Goal: Task Accomplishment & Management: Complete application form

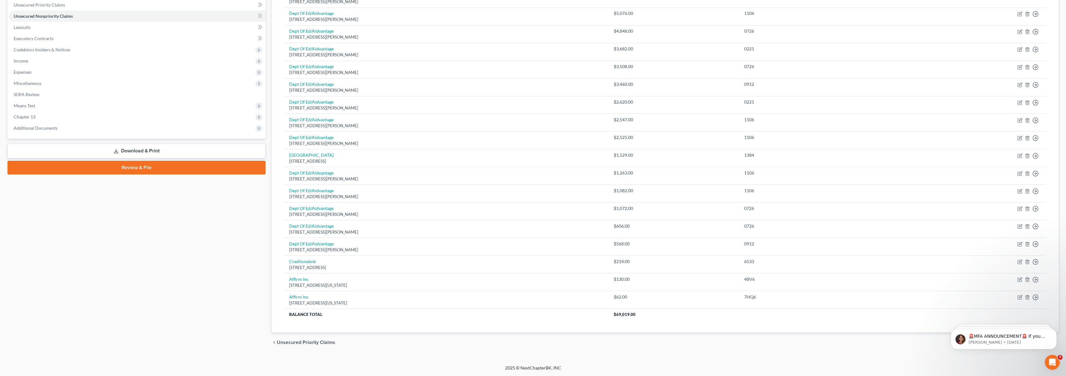
click at [209, 241] on div "Case Dashboard Payments Invoices Payments Payments Credit Report Client Profile" at bounding box center [136, 134] width 264 height 437
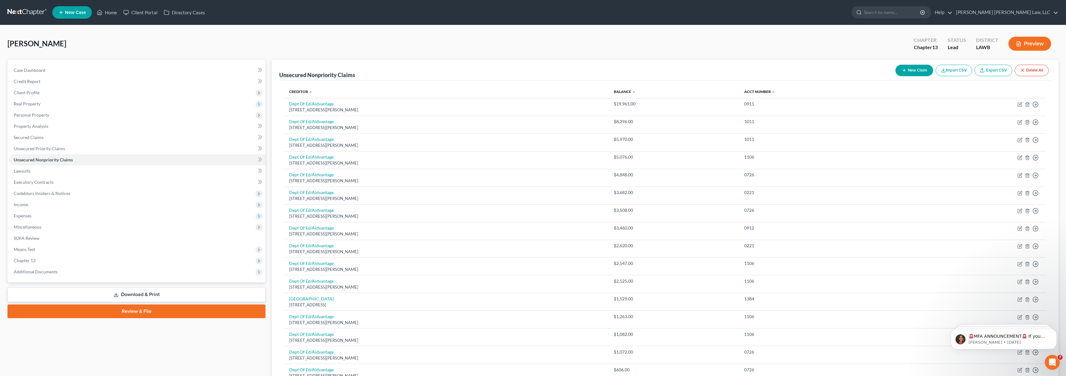
click at [20, 12] on link at bounding box center [27, 12] width 40 height 11
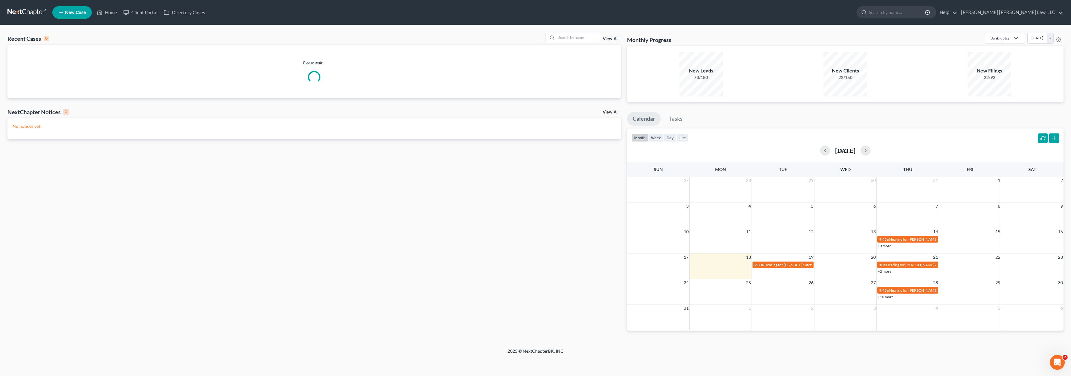
click at [68, 10] on span "New Case" at bounding box center [75, 12] width 21 height 5
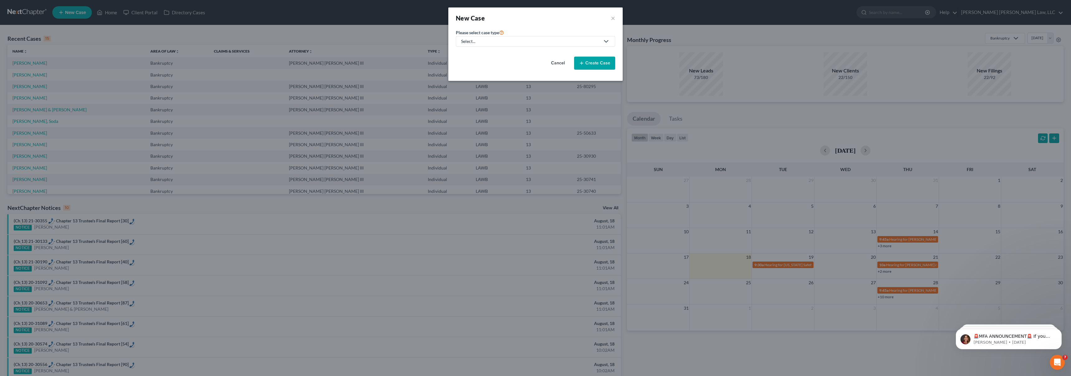
click at [517, 45] on link "Select..." at bounding box center [535, 41] width 159 height 11
click at [484, 54] on div "Bankruptcy" at bounding box center [489, 54] width 55 height 6
select select "36"
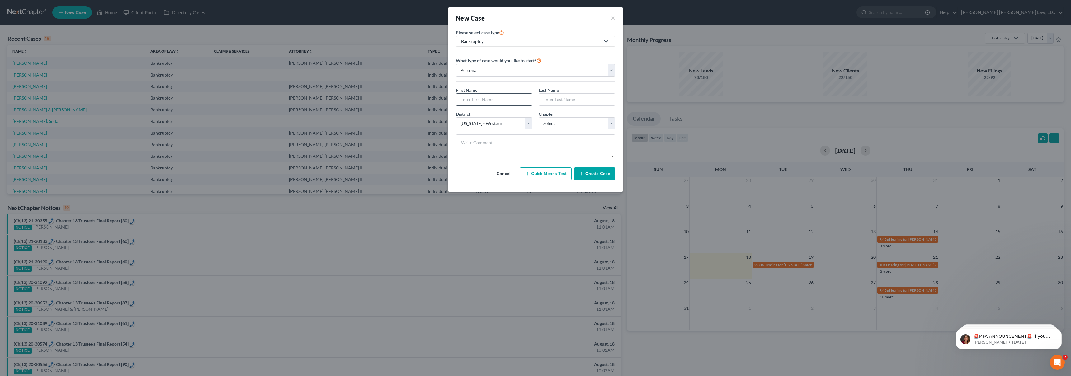
click at [481, 104] on input "text" at bounding box center [494, 100] width 76 height 12
click at [475, 99] on input "text" at bounding box center [494, 100] width 76 height 12
click at [474, 98] on input "text" at bounding box center [494, 100] width 76 height 12
type input "[PERSON_NAME]"
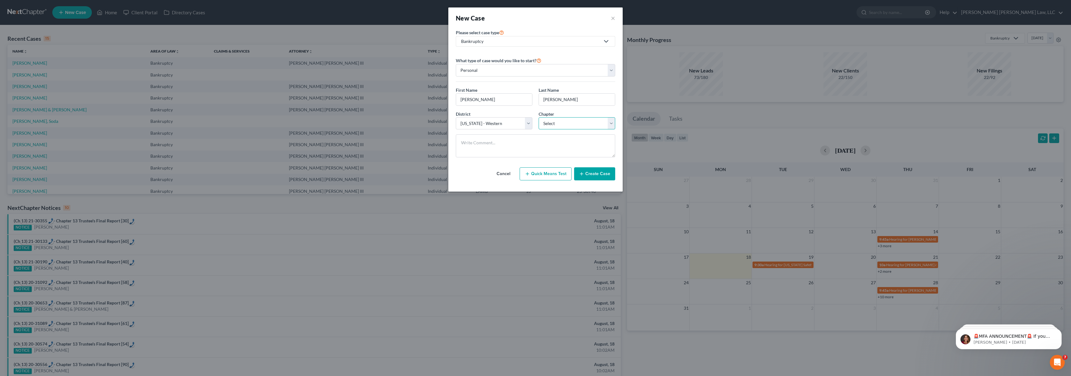
click at [592, 122] on select "Select 7 11 12 13" at bounding box center [577, 123] width 77 height 12
select select "3"
click at [594, 169] on button "Create Case" at bounding box center [594, 173] width 41 height 13
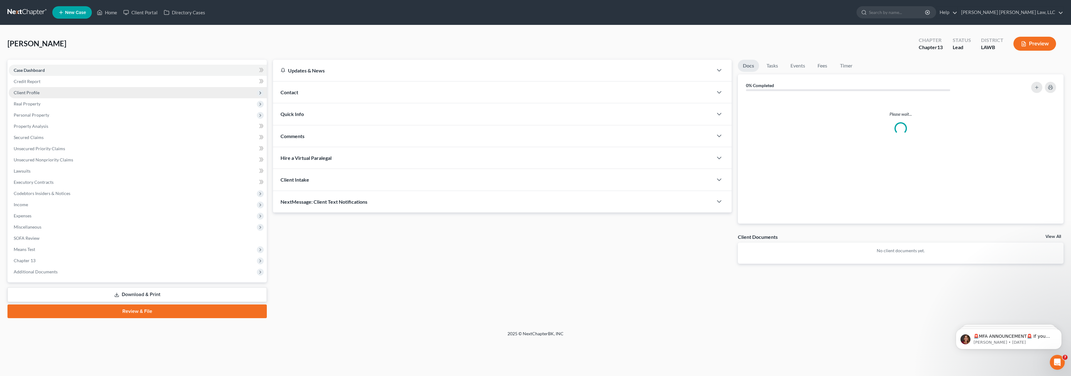
click at [31, 94] on span "Client Profile" at bounding box center [27, 92] width 26 height 5
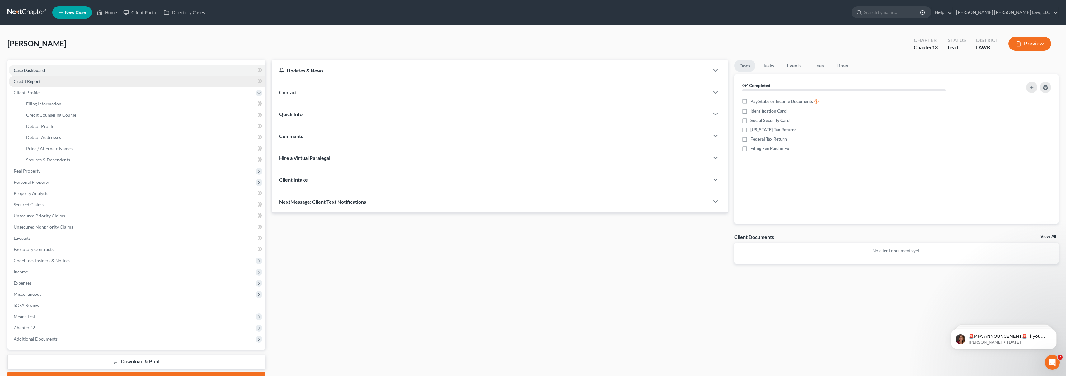
click at [38, 81] on span "Credit Report" at bounding box center [27, 81] width 27 height 5
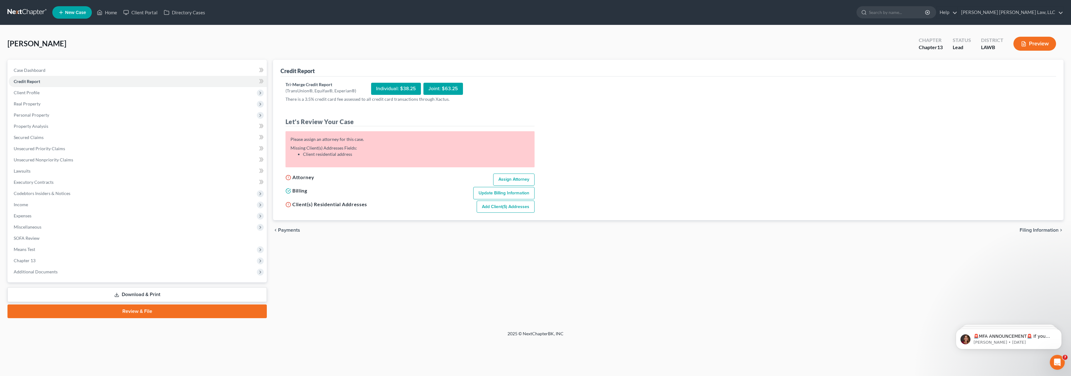
click at [515, 180] on link "Assign Attorney" at bounding box center [513, 180] width 41 height 12
select select "1"
select select "0"
select select "3"
select select "36"
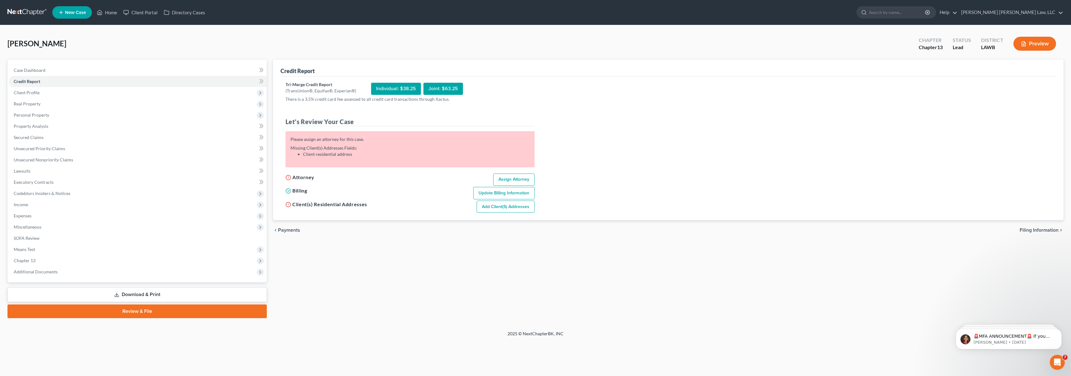
select select "19"
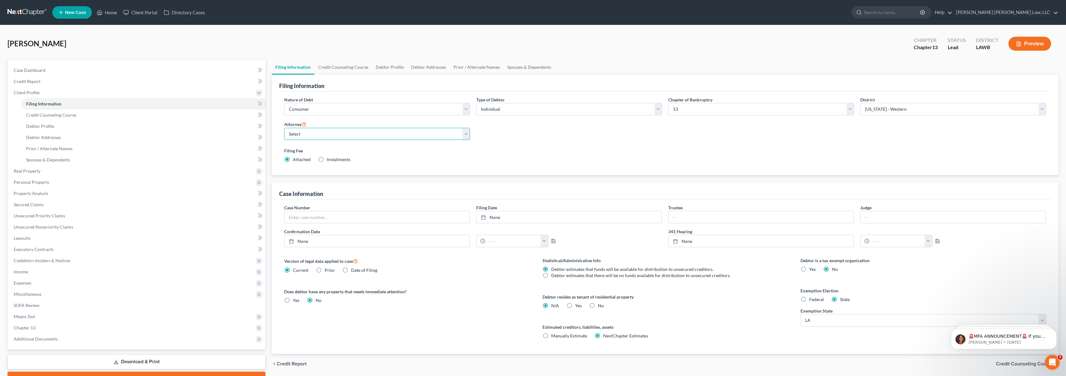
click at [354, 137] on select "Select [PERSON_NAME] [PERSON_NAME] III - LAWB [PERSON_NAME] [PERSON_NAME] III -…" at bounding box center [377, 134] width 186 height 12
select select "0"
click at [65, 83] on link "Credit Report" at bounding box center [137, 81] width 257 height 11
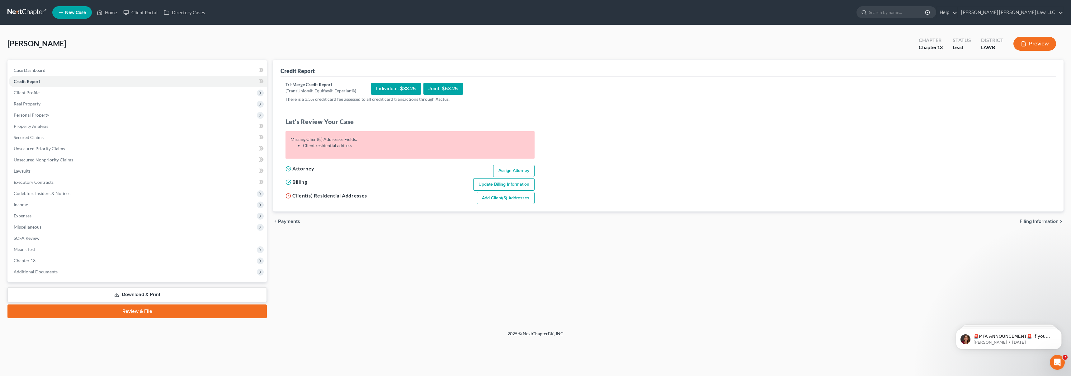
click at [496, 203] on link "Add Client(s) Addresses" at bounding box center [506, 198] width 58 height 12
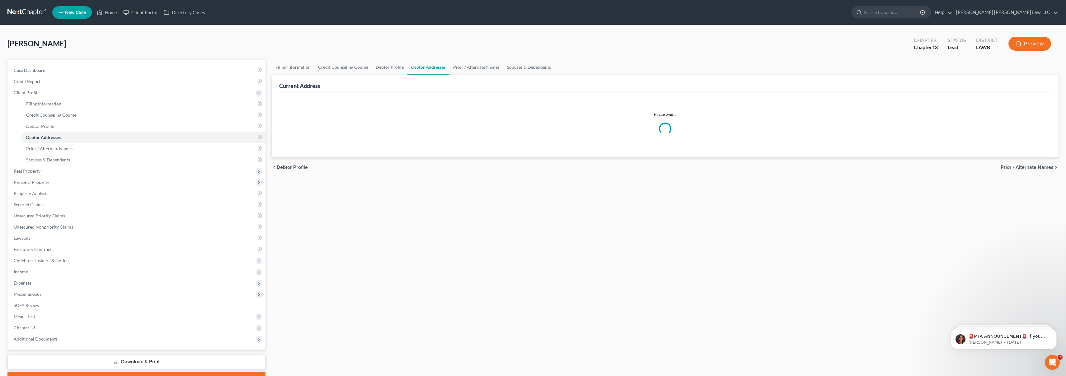
select select "0"
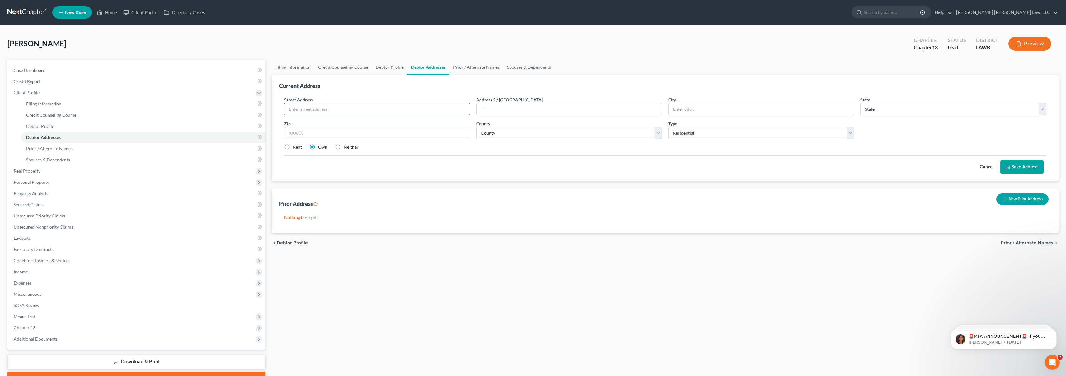
click at [343, 110] on input "text" at bounding box center [377, 109] width 185 height 12
type input "[STREET_ADDRESS]"
type input "Monroe"
select select "19"
type input "71203"
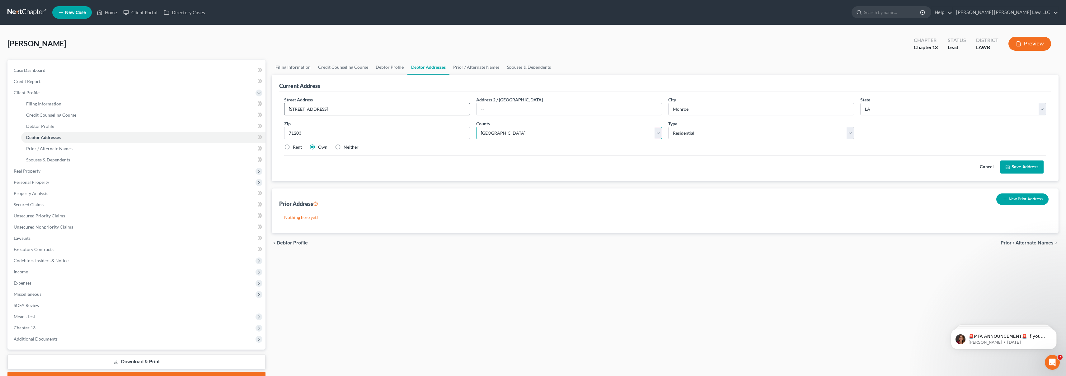
select select "36"
click at [293, 148] on label "Rent" at bounding box center [297, 147] width 9 height 6
click at [295, 148] on input "Rent" at bounding box center [297, 146] width 4 height 4
radio input "true"
click at [1038, 163] on button "Save Address" at bounding box center [1022, 167] width 43 height 13
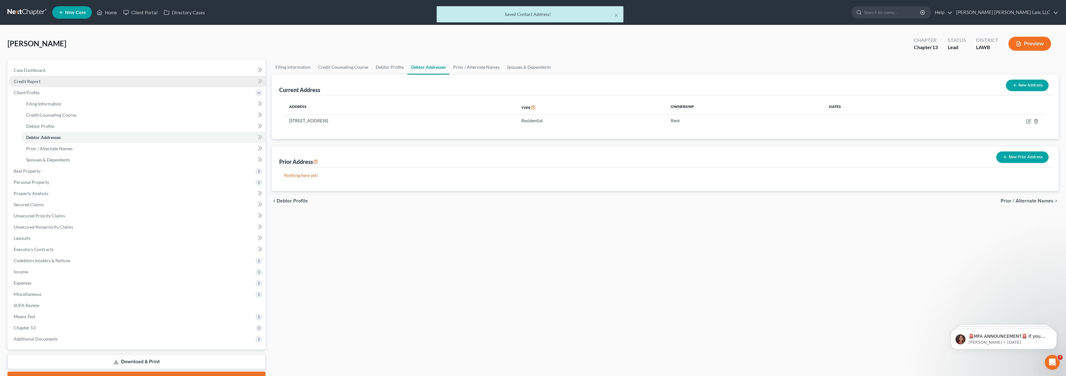
click at [92, 76] on link "Credit Report" at bounding box center [137, 81] width 257 height 11
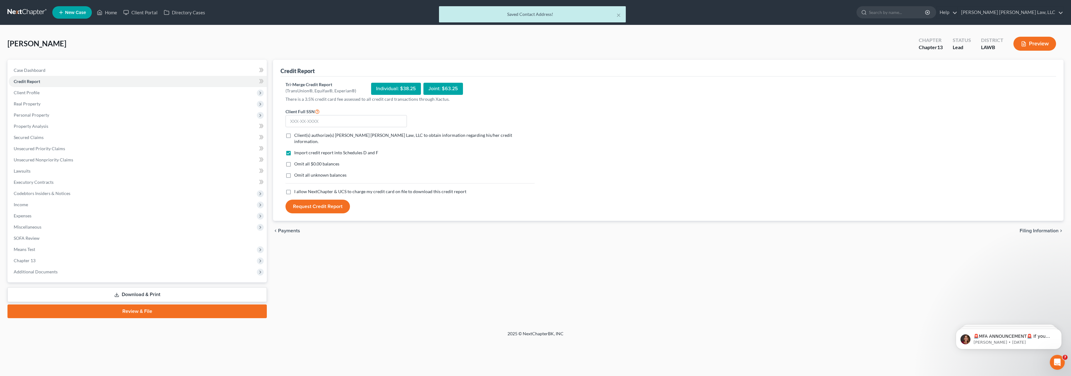
click at [294, 189] on label "I allow NextChapter & UCS to charge my credit card on file to download this cre…" at bounding box center [380, 192] width 172 height 6
click at [297, 189] on input "I allow NextChapter & UCS to charge my credit card on file to download this cre…" at bounding box center [299, 191] width 4 height 4
checkbox input "true"
click at [294, 172] on label "Omit all unknown balances" at bounding box center [320, 175] width 52 height 6
click at [297, 172] on input "Omit all unknown balances" at bounding box center [299, 174] width 4 height 4
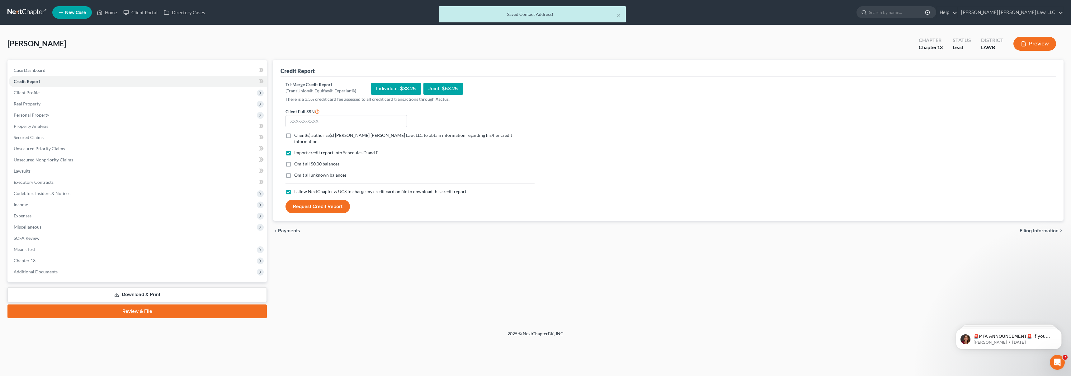
checkbox input "true"
click at [294, 161] on label "Omit all $0.00 balances" at bounding box center [316, 164] width 45 height 6
click at [297, 161] on input "Omit all $0.00 balances" at bounding box center [299, 163] width 4 height 4
checkbox input "true"
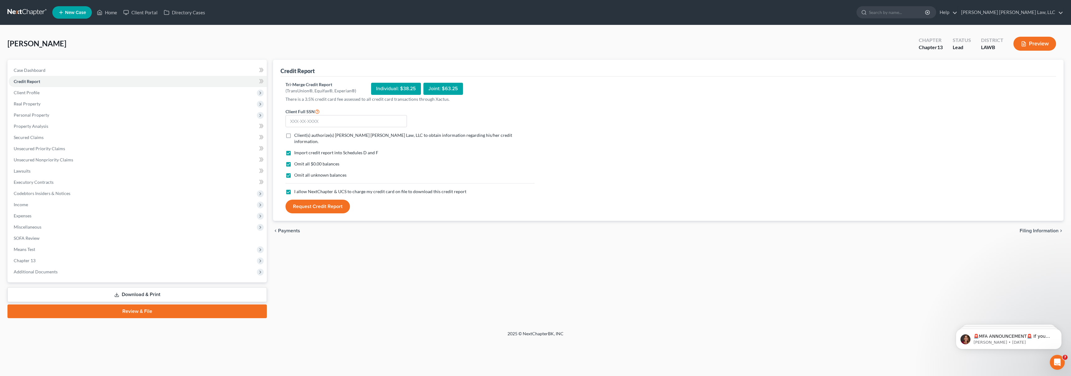
click at [289, 140] on form "Client Full SSN * Client(s) authorize(s) [PERSON_NAME] [PERSON_NAME] Law, LLC t…" at bounding box center [409, 161] width 255 height 106
click at [294, 135] on label "Client(s) authorize(s) [PERSON_NAME] [PERSON_NAME] Law, LLC to obtain informati…" at bounding box center [414, 138] width 240 height 12
click at [297, 135] on input "Client(s) authorize(s) [PERSON_NAME] [PERSON_NAME] Law, LLC to obtain informati…" at bounding box center [299, 134] width 4 height 4
checkbox input "true"
click at [314, 125] on input "text" at bounding box center [345, 121] width 121 height 12
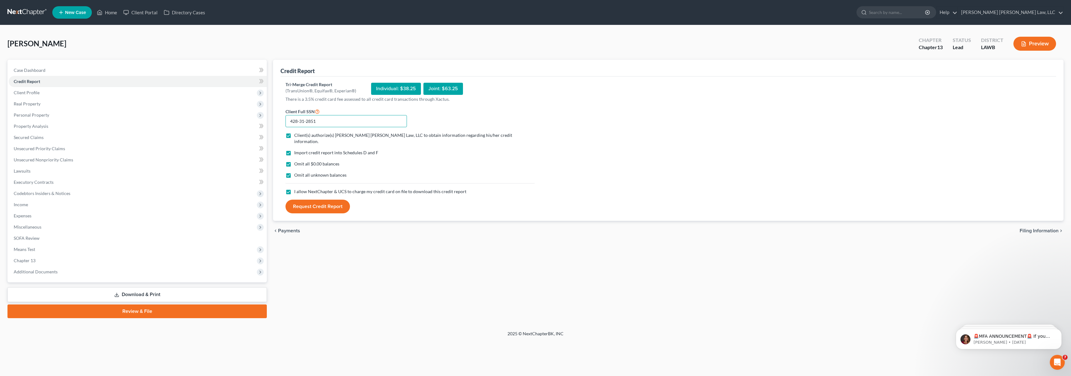
type input "428-31-2851"
click at [311, 200] on button "Request Credit Report" at bounding box center [317, 207] width 64 height 14
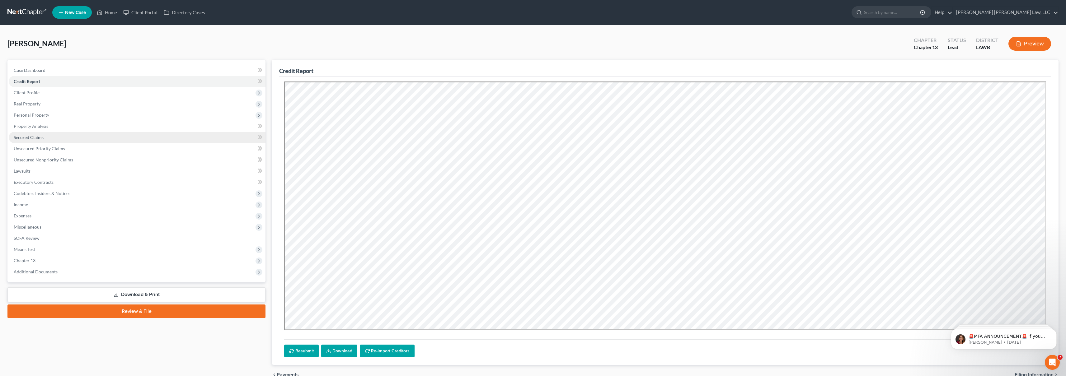
click at [36, 139] on span "Secured Claims" at bounding box center [29, 137] width 30 height 5
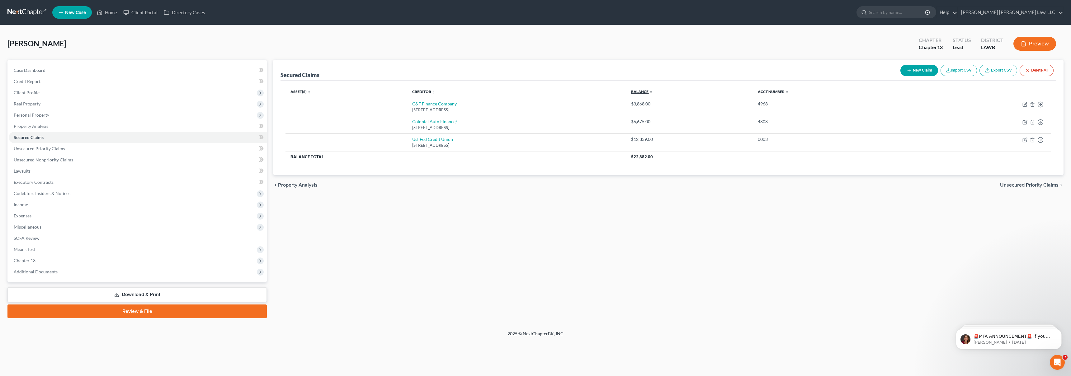
click at [653, 92] on link "Balance expand_more expand_less unfold_more" at bounding box center [642, 91] width 22 height 5
click at [576, 198] on div "Secured Claims New Claim Import CSV Export CSV Delete All Asset(s) expand_more …" at bounding box center [668, 189] width 797 height 259
click at [108, 151] on link "Unsecured Priority Claims" at bounding box center [138, 148] width 258 height 11
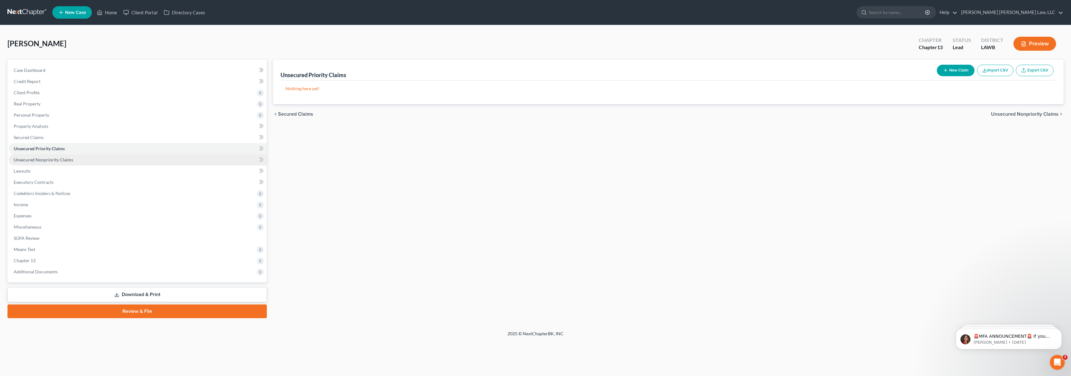
click at [108, 158] on link "Unsecured Nonpriority Claims" at bounding box center [138, 159] width 258 height 11
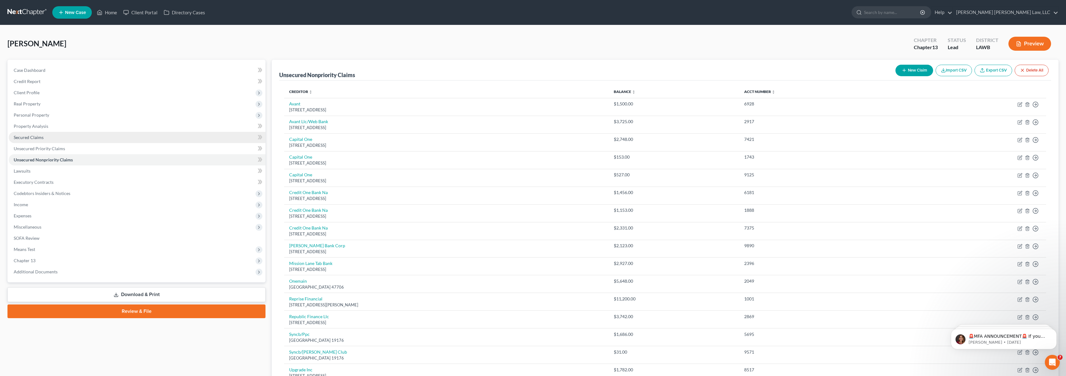
click at [104, 140] on link "Secured Claims" at bounding box center [137, 137] width 257 height 11
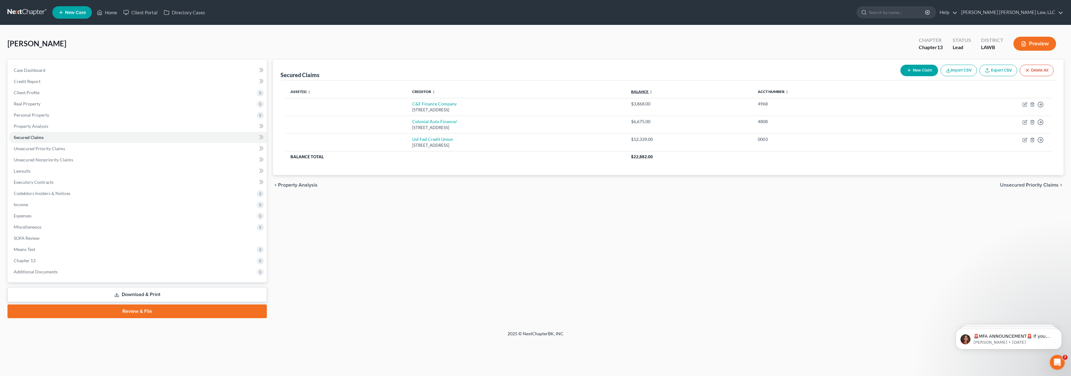
click at [653, 92] on link "Balance expand_more expand_less unfold_more" at bounding box center [642, 91] width 22 height 5
click at [653, 91] on link "Balance expand_more expand_less unfold_more" at bounding box center [642, 91] width 22 height 5
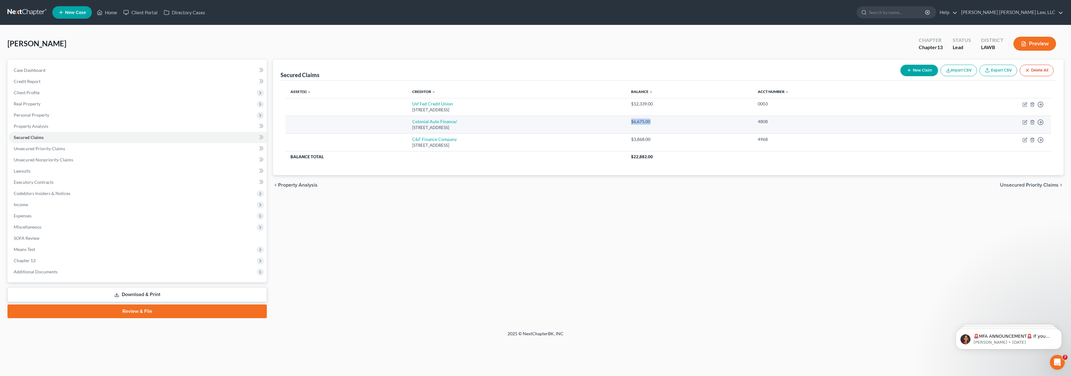
drag, startPoint x: 746, startPoint y: 121, endPoint x: 713, endPoint y: 123, distance: 32.7
click at [713, 123] on td "$6,675.00" at bounding box center [689, 125] width 127 height 18
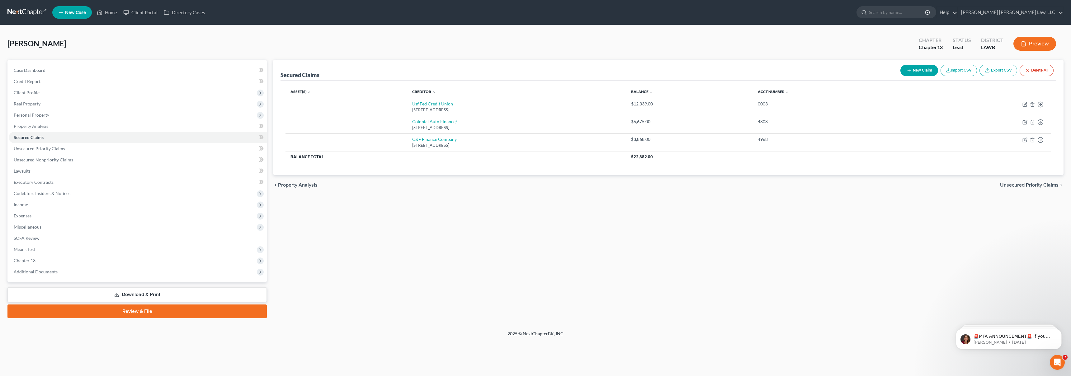
click at [809, 271] on div "Secured Claims New Claim Import CSV Export CSV Delete All Asset(s) expand_more …" at bounding box center [668, 189] width 797 height 259
click at [84, 149] on link "Unsecured Priority Claims" at bounding box center [138, 148] width 258 height 11
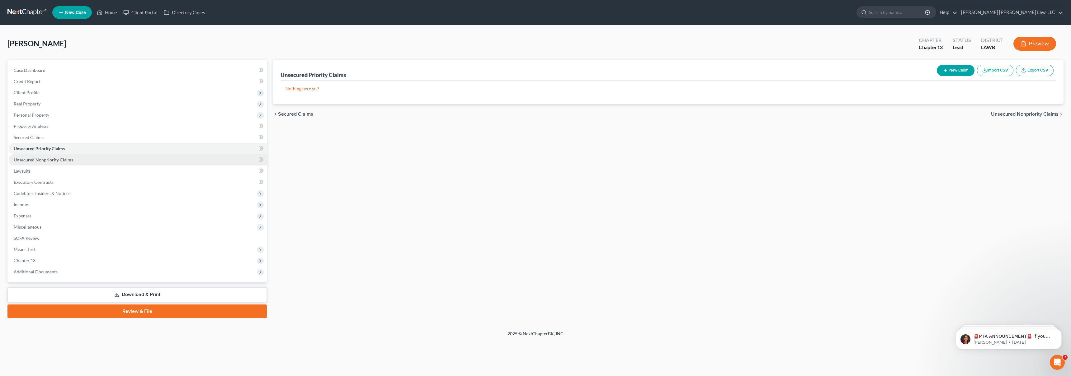
click at [86, 159] on link "Unsecured Nonpriority Claims" at bounding box center [138, 159] width 258 height 11
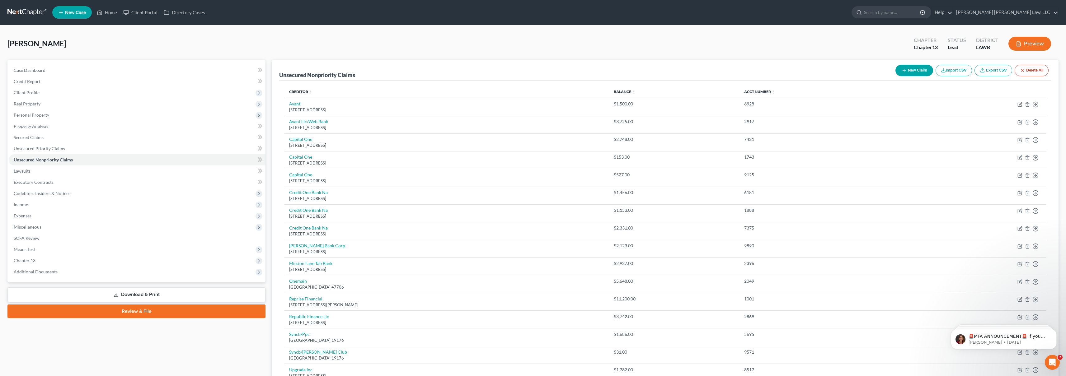
click at [674, 89] on th "Balance expand_more expand_less unfold_more" at bounding box center [674, 92] width 130 height 12
click at [636, 92] on link "Balance expand_more expand_less unfold_more" at bounding box center [625, 91] width 22 height 5
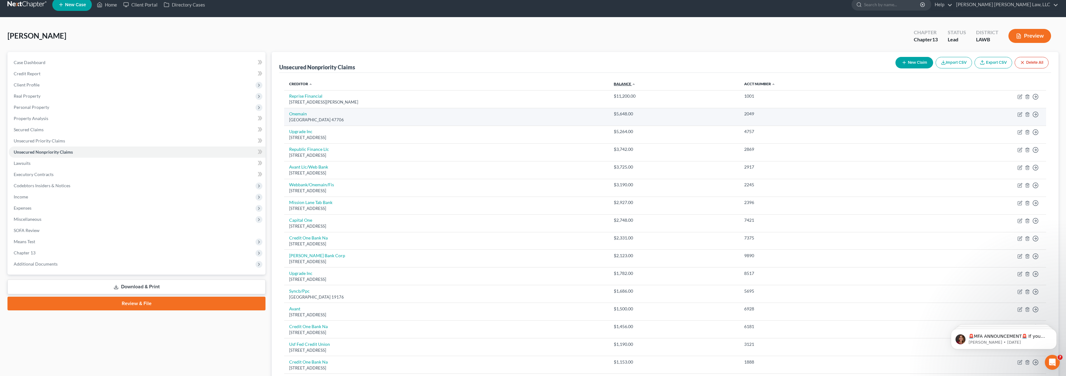
scroll to position [12, 0]
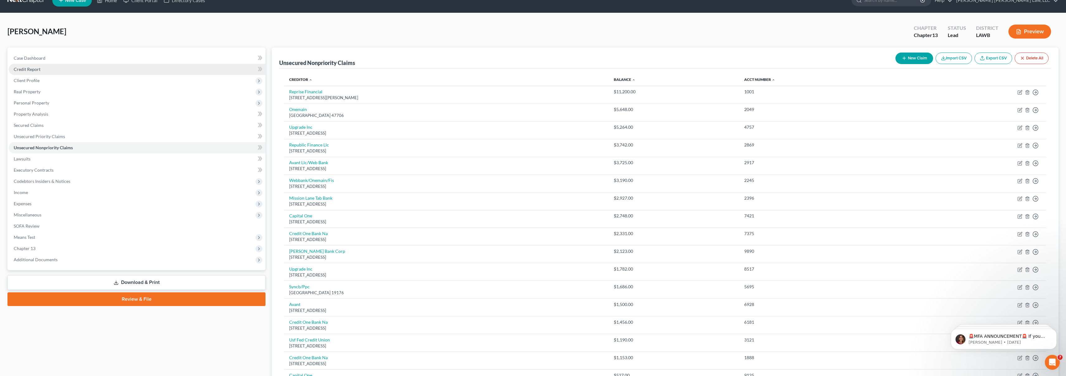
click at [75, 68] on link "Credit Report" at bounding box center [137, 69] width 257 height 11
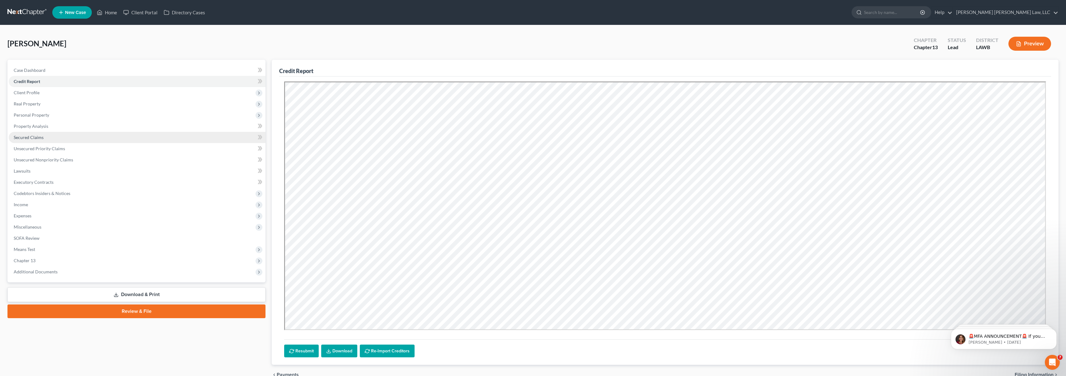
click at [53, 138] on link "Secured Claims" at bounding box center [137, 137] width 257 height 11
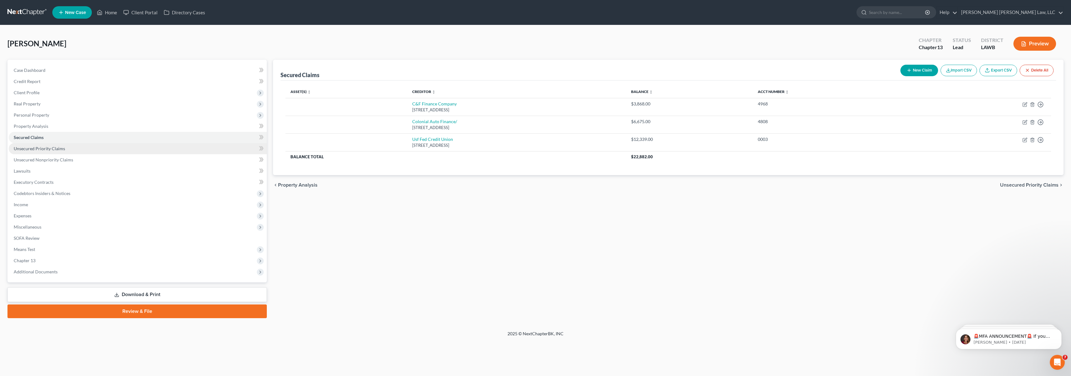
click at [77, 149] on link "Unsecured Priority Claims" at bounding box center [138, 148] width 258 height 11
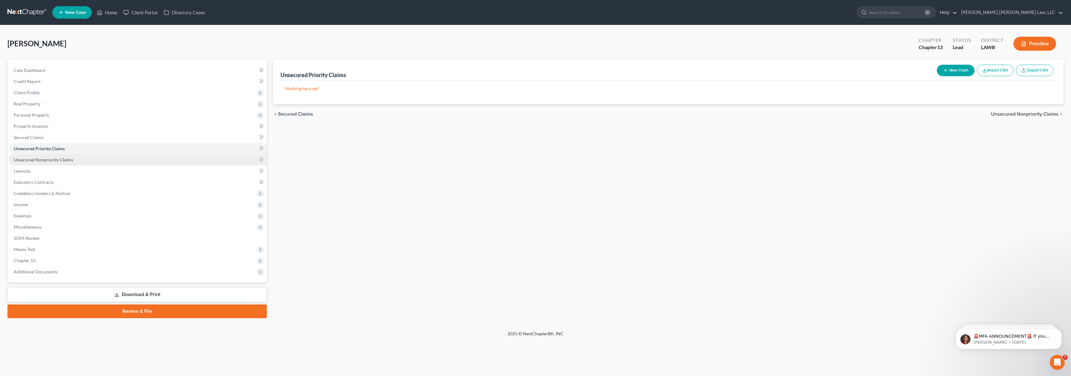
click at [79, 159] on link "Unsecured Nonpriority Claims" at bounding box center [138, 159] width 258 height 11
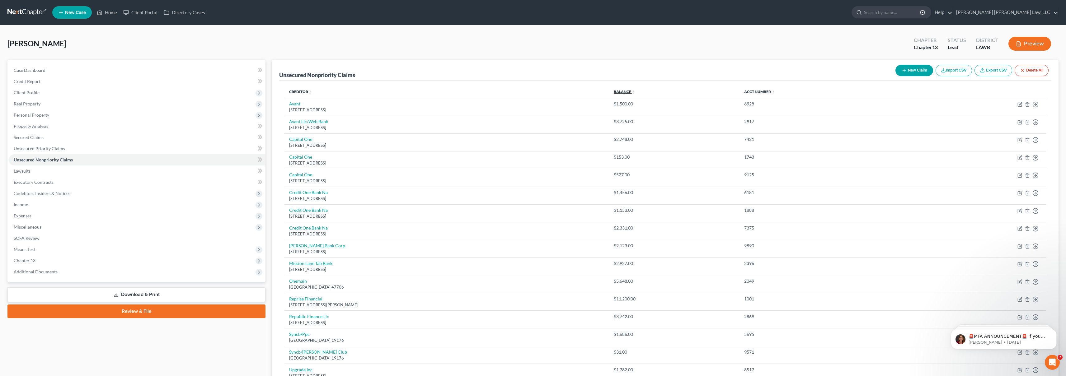
click at [636, 92] on link "Balance expand_more expand_less unfold_more" at bounding box center [625, 91] width 22 height 5
drag, startPoint x: 698, startPoint y: 137, endPoint x: 657, endPoint y: 143, distance: 41.5
click at [657, 143] on tr "Upgrade Inc [STREET_ADDRESS] $5,264.00 4757 Move to D Move to E Move to G Move …" at bounding box center [665, 143] width 762 height 18
click at [609, 141] on td "Upgrade Inc [STREET_ADDRESS]" at bounding box center [446, 143] width 325 height 18
click at [108, 83] on link "Credit Report" at bounding box center [137, 81] width 257 height 11
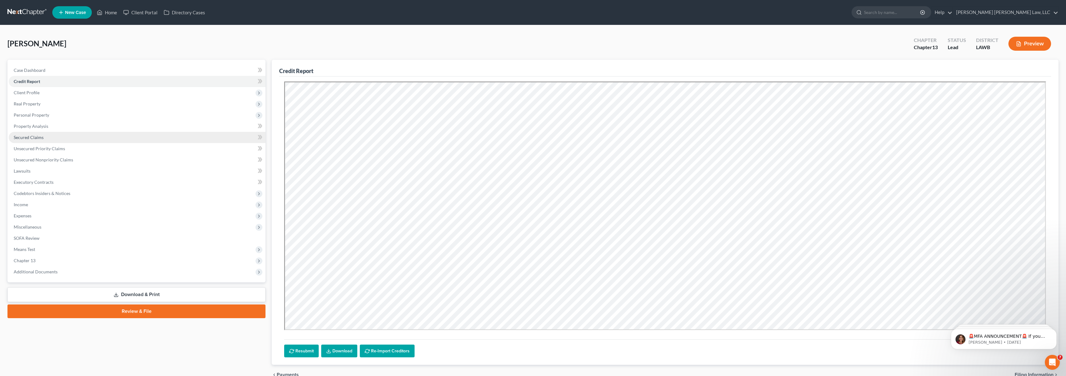
click at [146, 140] on link "Secured Claims" at bounding box center [137, 137] width 257 height 11
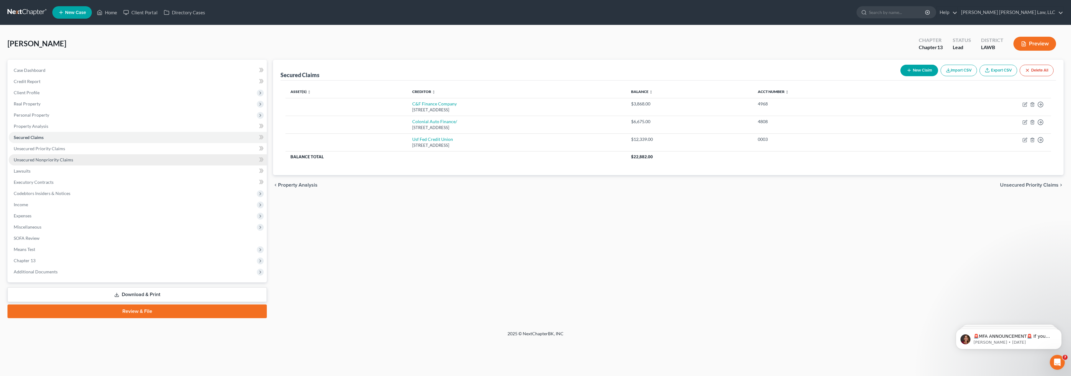
click at [136, 160] on link "Unsecured Nonpriority Claims" at bounding box center [138, 159] width 258 height 11
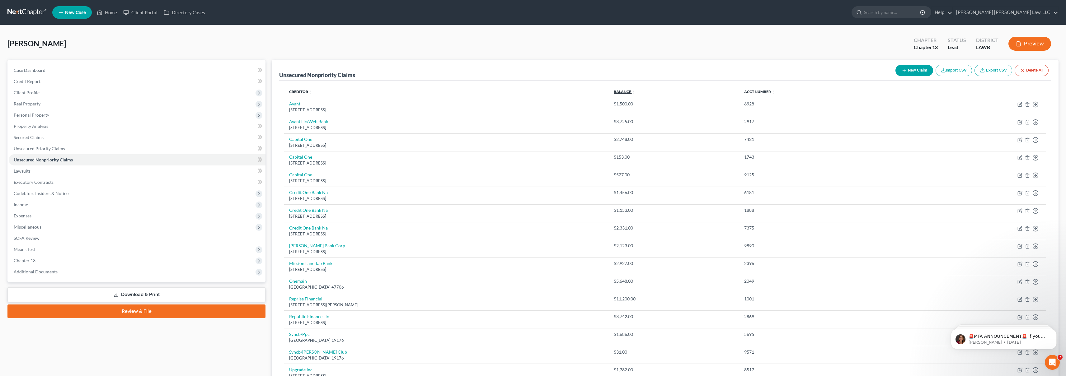
click at [636, 93] on link "Balance expand_more expand_less unfold_more" at bounding box center [625, 91] width 22 height 5
click at [102, 149] on link "Unsecured Priority Claims" at bounding box center [137, 148] width 257 height 11
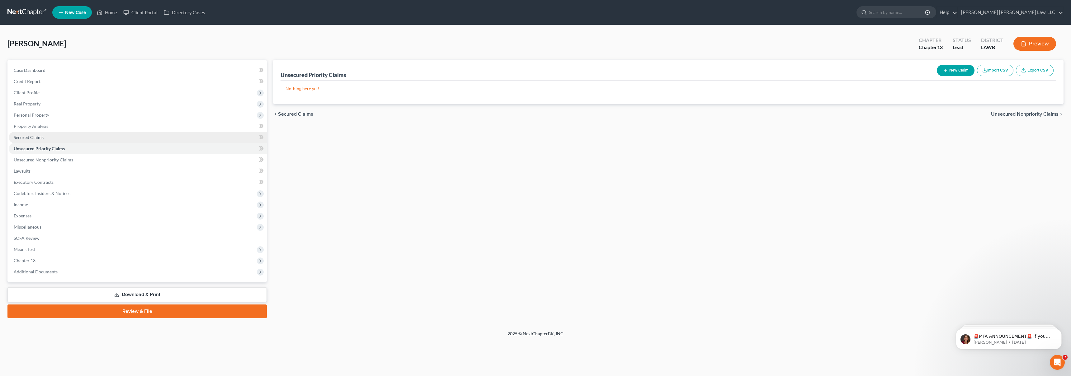
click at [115, 139] on link "Secured Claims" at bounding box center [138, 137] width 258 height 11
